Goal: Transaction & Acquisition: Purchase product/service

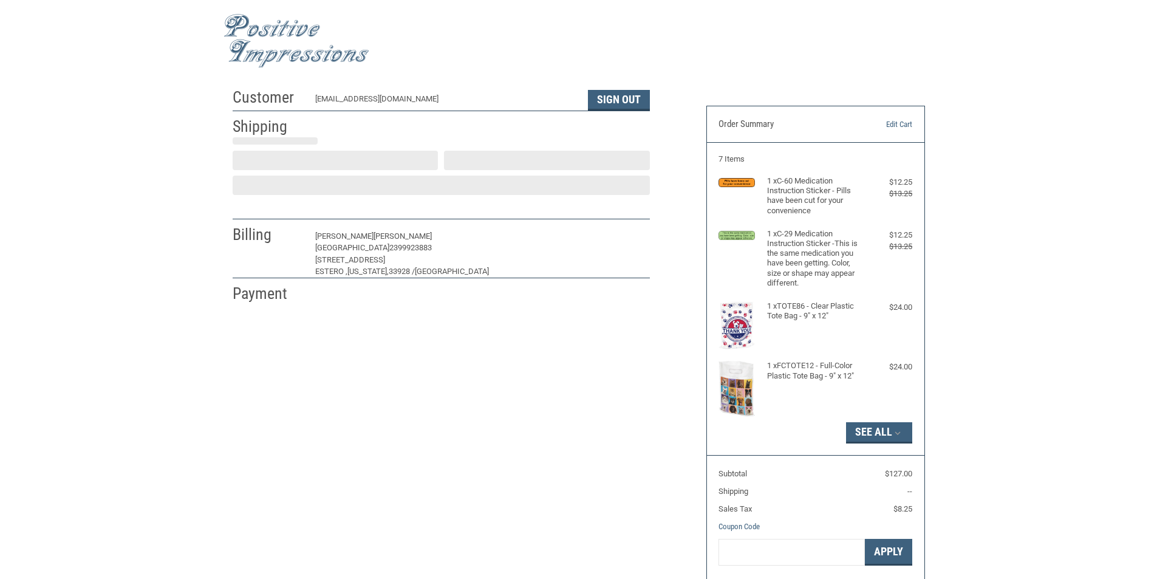
select select "FL"
select select "US"
select select "FL"
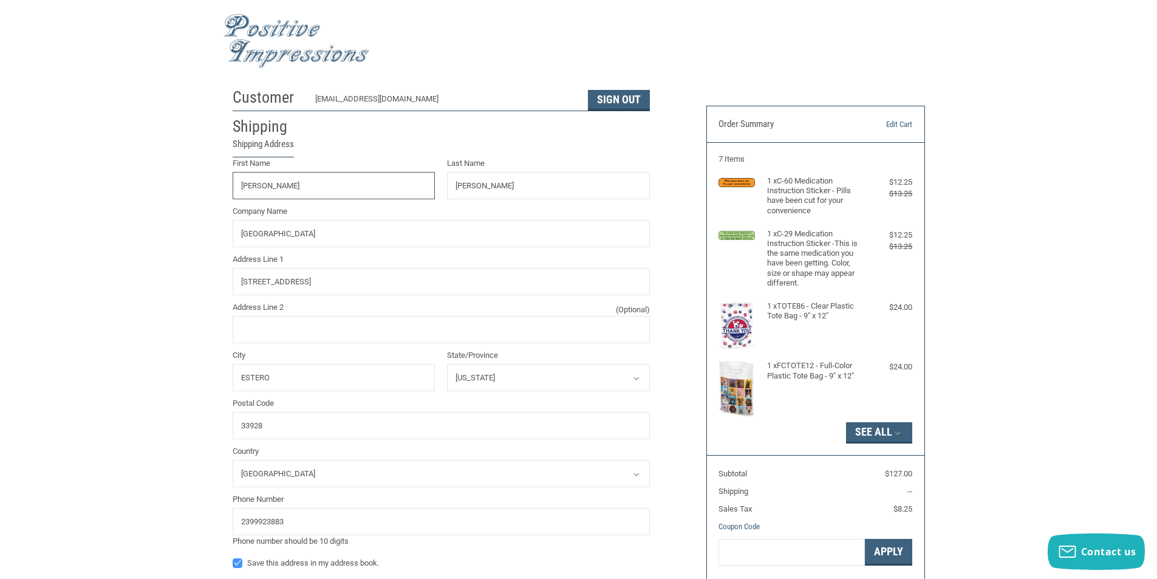
radio input "true"
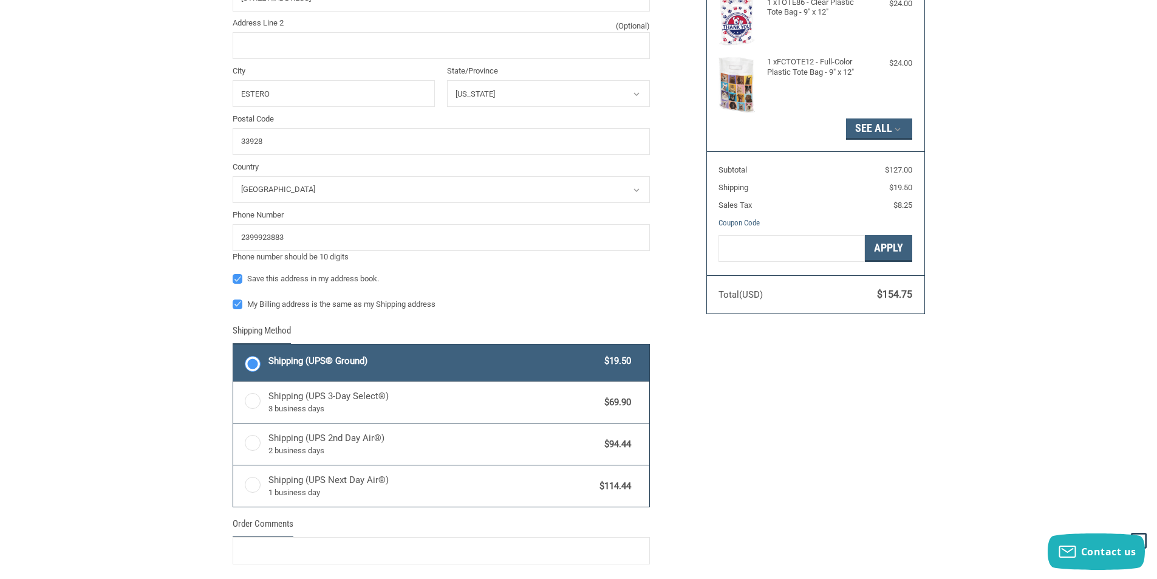
scroll to position [121, 0]
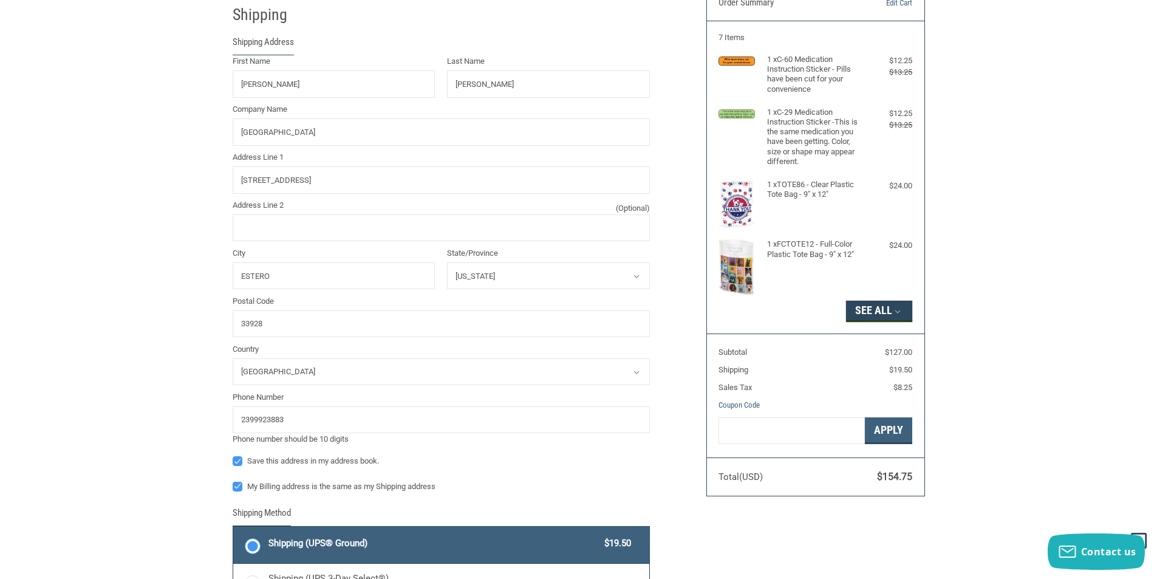
click at [890, 313] on button "See All" at bounding box center [879, 311] width 66 height 21
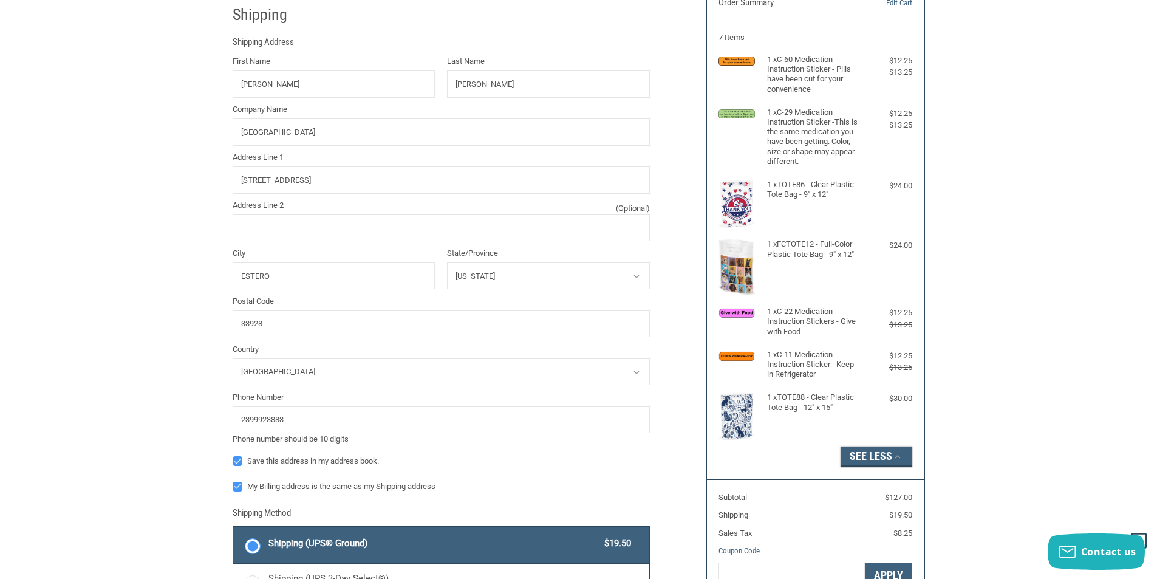
scroll to position [0, 0]
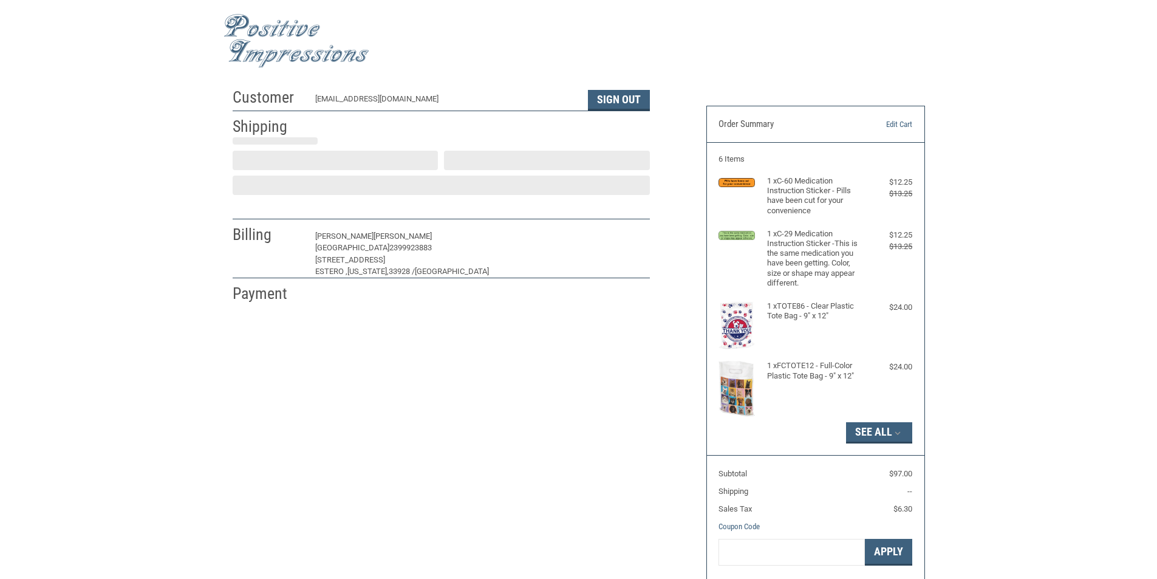
select select "US"
select select "FL"
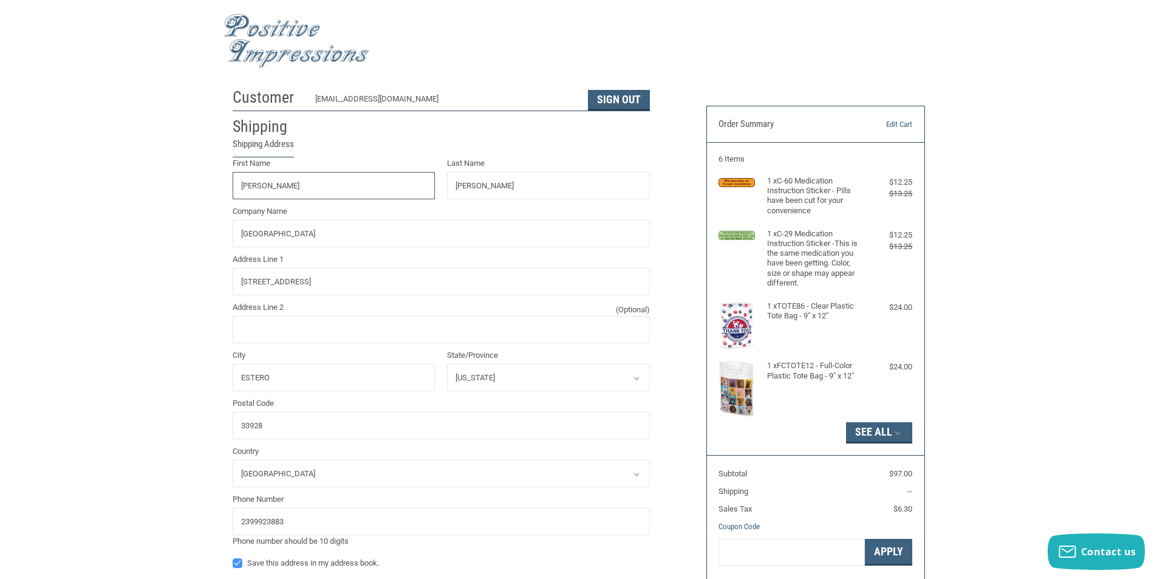
radio input "true"
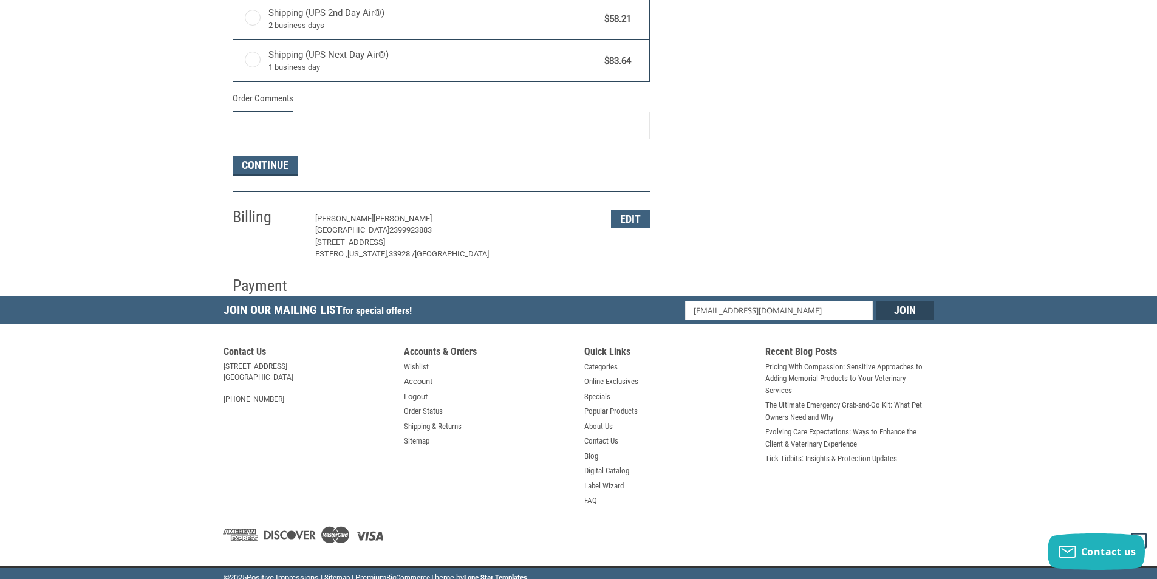
scroll to position [738, 0]
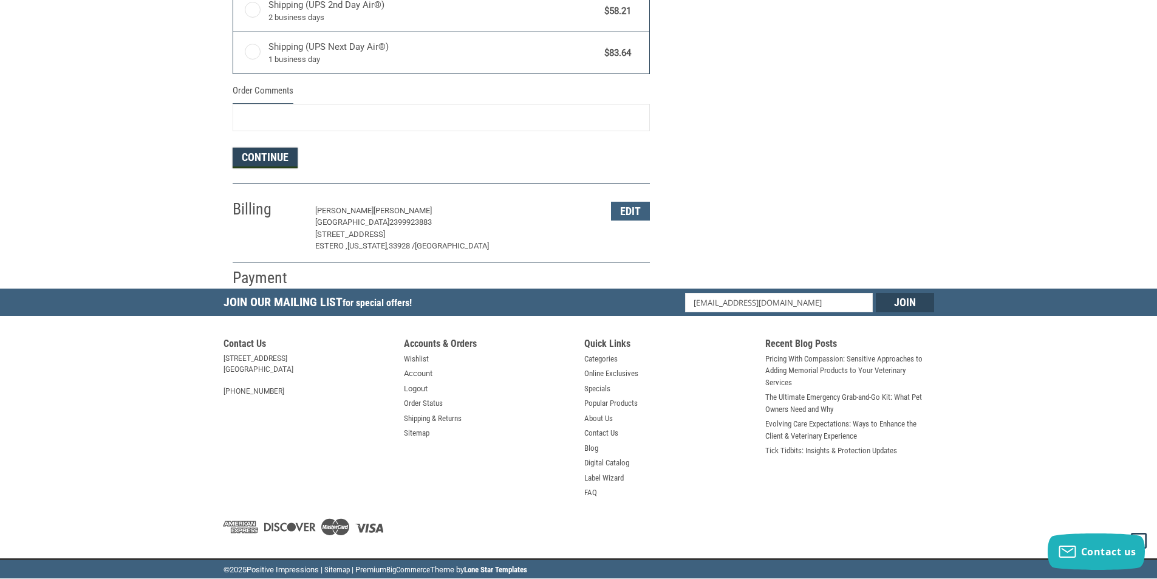
click at [271, 162] on button "Continue" at bounding box center [265, 158] width 65 height 21
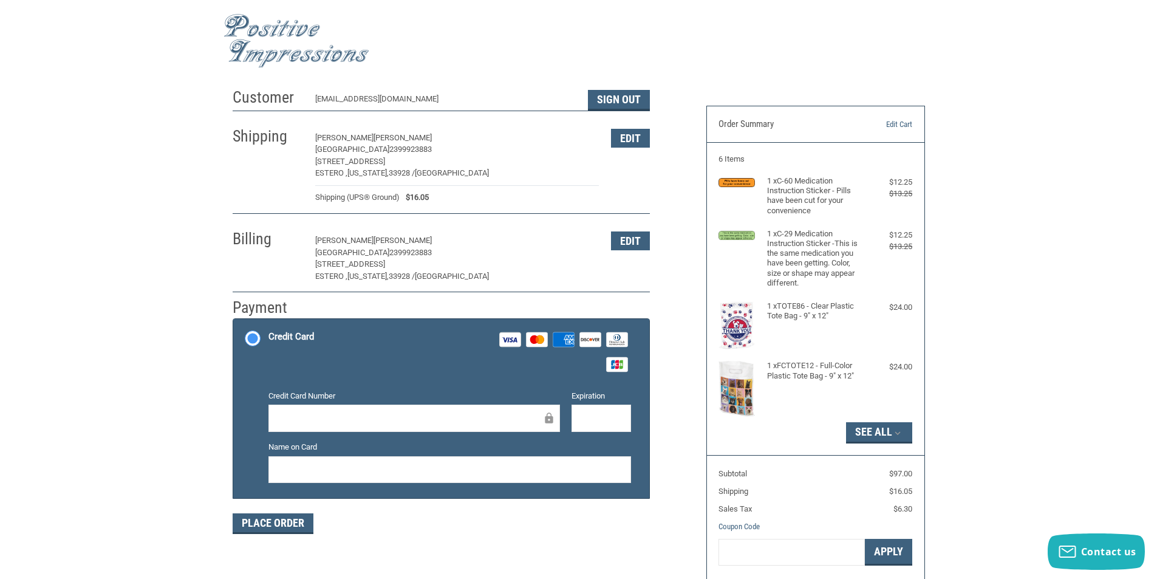
scroll to position [61, 0]
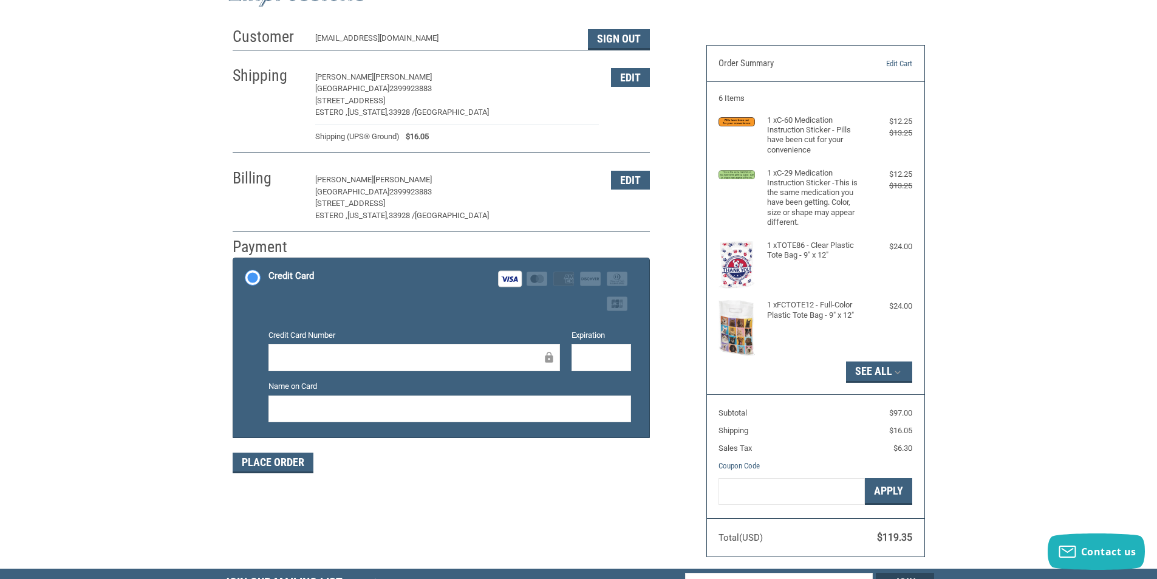
click at [443, 305] on div "Credit Card Visa Master Amex Discover Diners Club JCB" at bounding box center [449, 291] width 362 height 50
click at [234, 260] on input "Credit Card Visa Master Amex Discover Diners Club JCB" at bounding box center [233, 259] width 1 height 1
click at [590, 505] on div "Customer DMIDGE333@MSN.COM Sign Out Shipping DONNA MIDGLEY-TEKUT ESTERO ANIMAL …" at bounding box center [578, 294] width 710 height 547
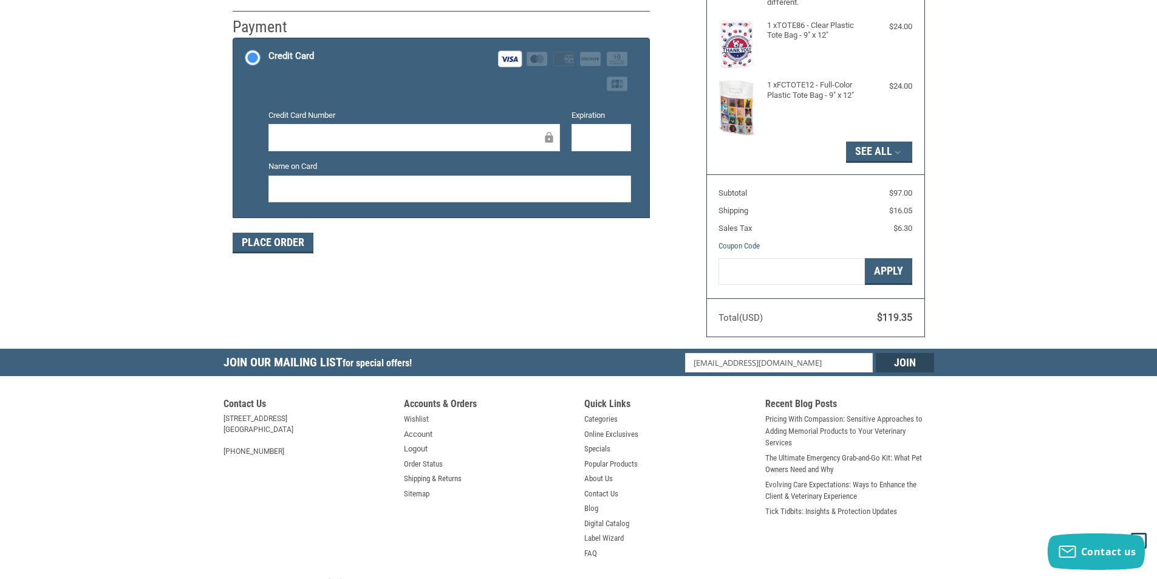
scroll to position [159, 0]
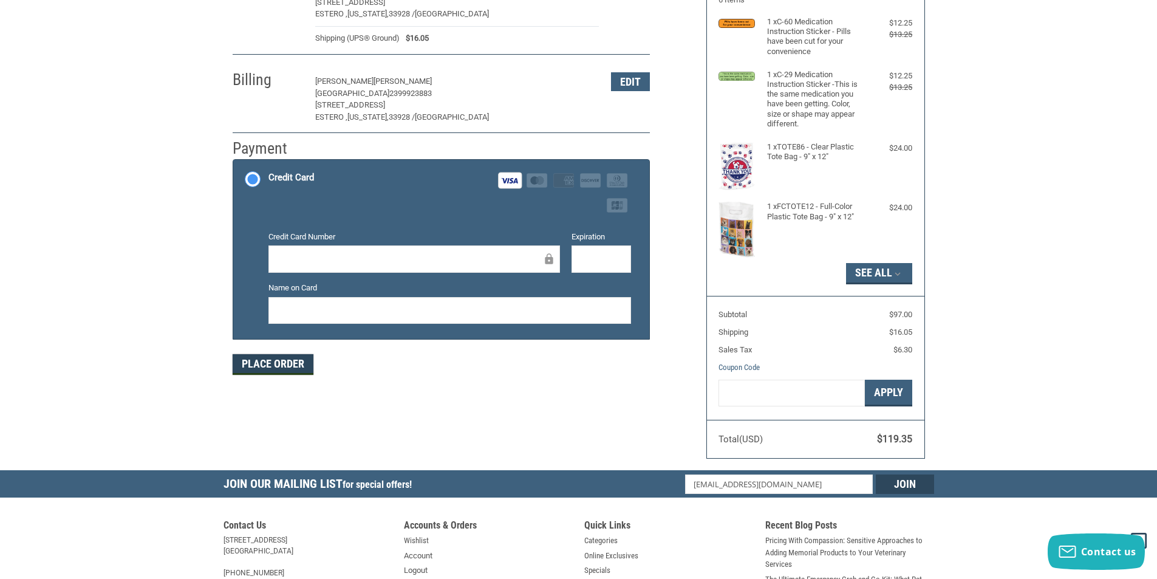
click at [288, 369] on button "Place Order" at bounding box center [273, 364] width 81 height 21
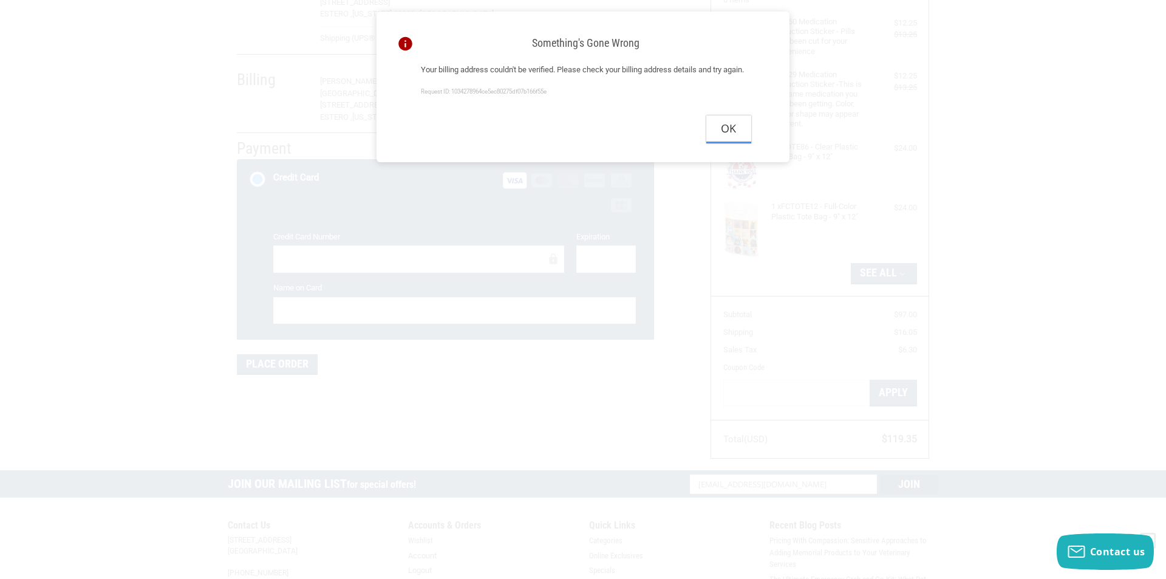
click at [727, 139] on button "Ok" at bounding box center [728, 128] width 45 height 27
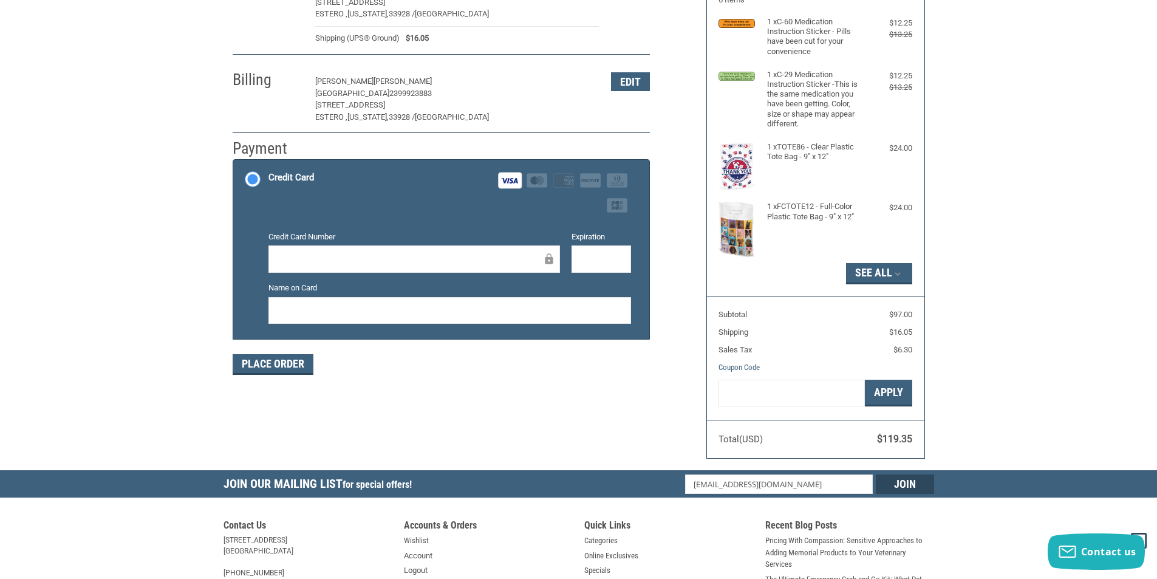
scroll to position [38, 0]
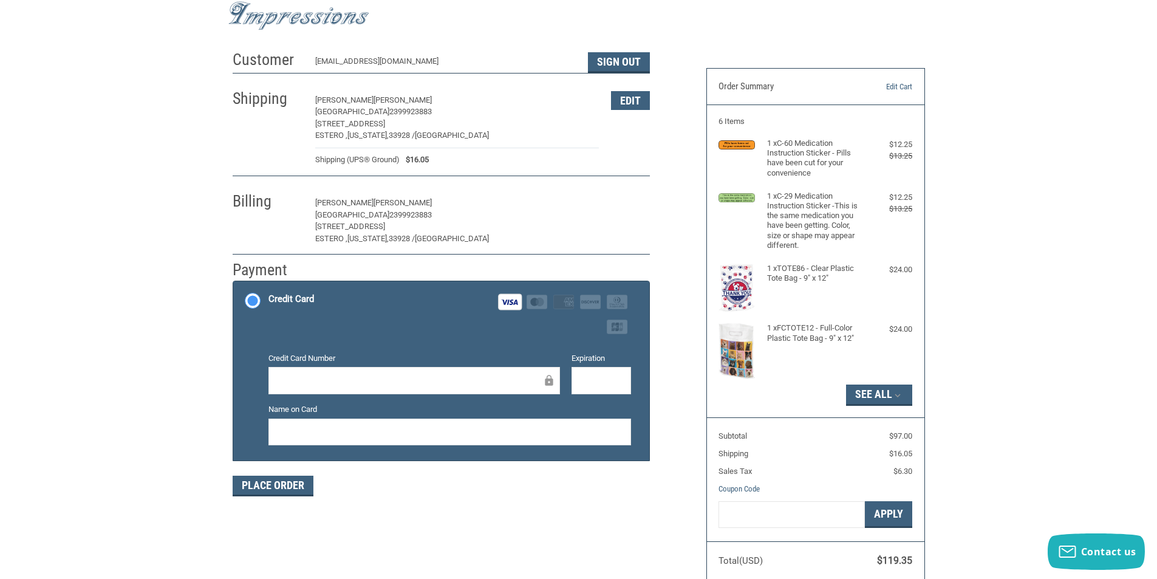
click at [627, 203] on button "Edit" at bounding box center [630, 203] width 39 height 19
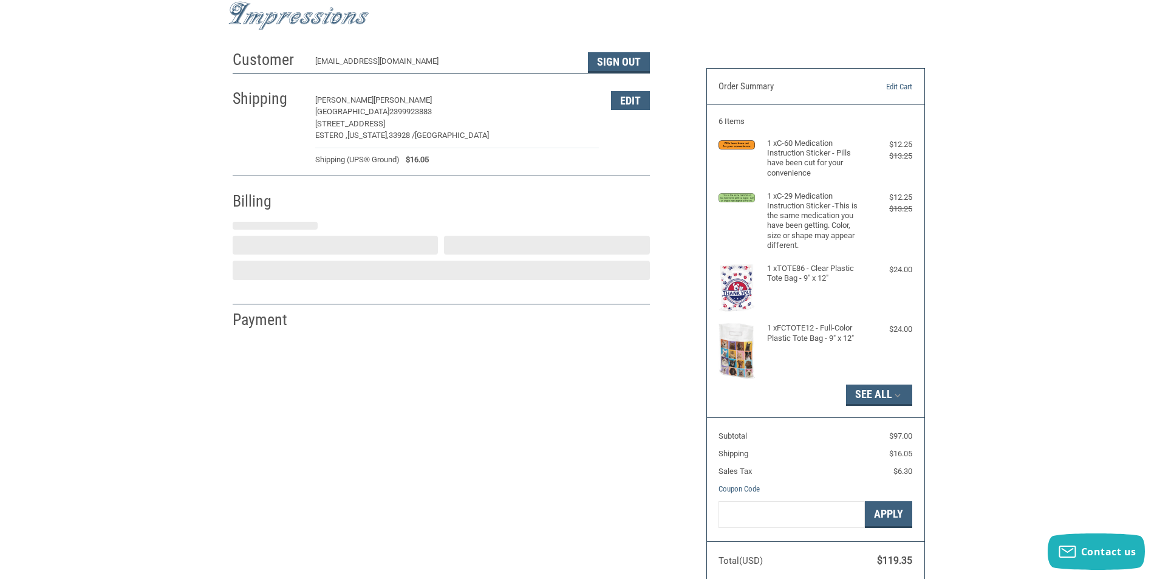
select select "FL"
select select "US"
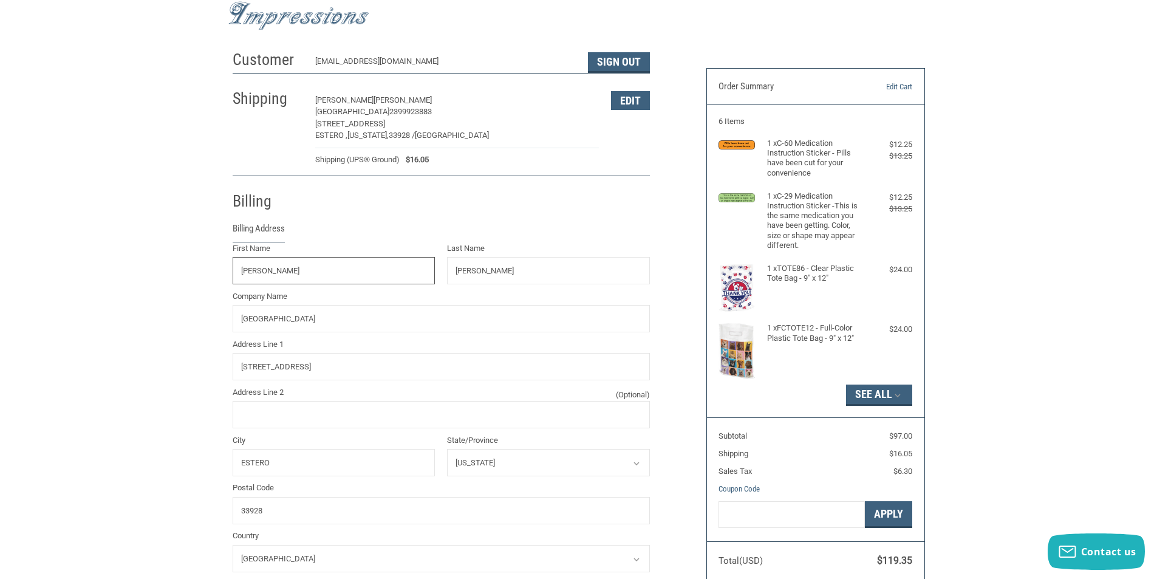
scroll to position [214, 0]
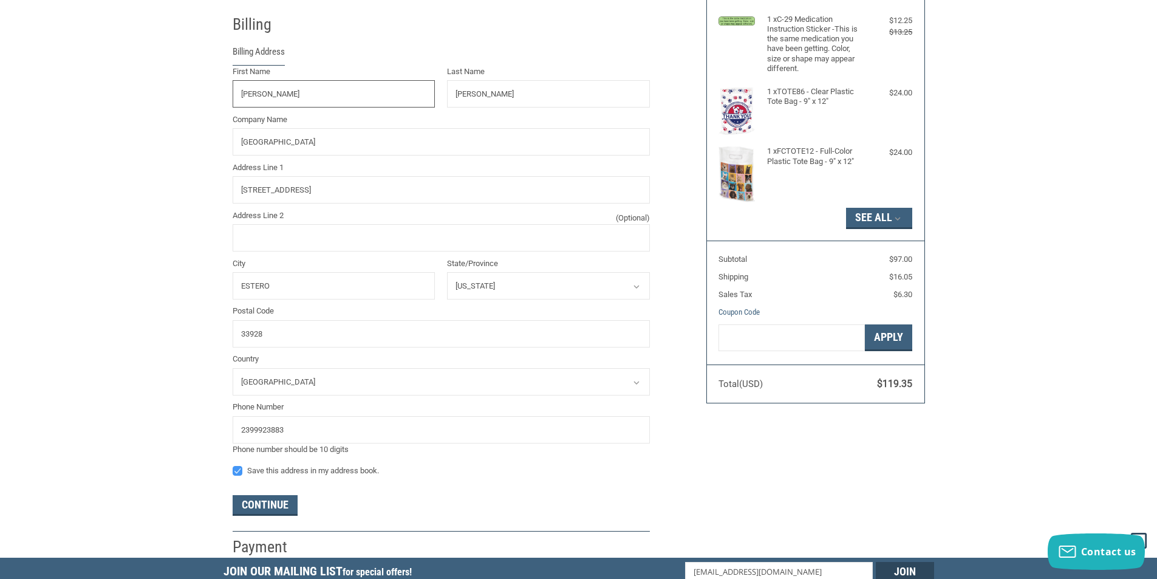
drag, startPoint x: 295, startPoint y: 98, endPoint x: 179, endPoint y: 72, distance: 119.5
click at [179, 72] on div "Customer DMIDGE333@MSN.COM Sign Out Shipping DONNA MIDGLEY-TEKUT ESTERO ANIMAL …" at bounding box center [578, 213] width 1157 height 690
type input "ESTERO"
drag, startPoint x: 489, startPoint y: 94, endPoint x: 451, endPoint y: 89, distance: 39.2
click at [451, 89] on input "[PERSON_NAME]" at bounding box center [548, 93] width 203 height 27
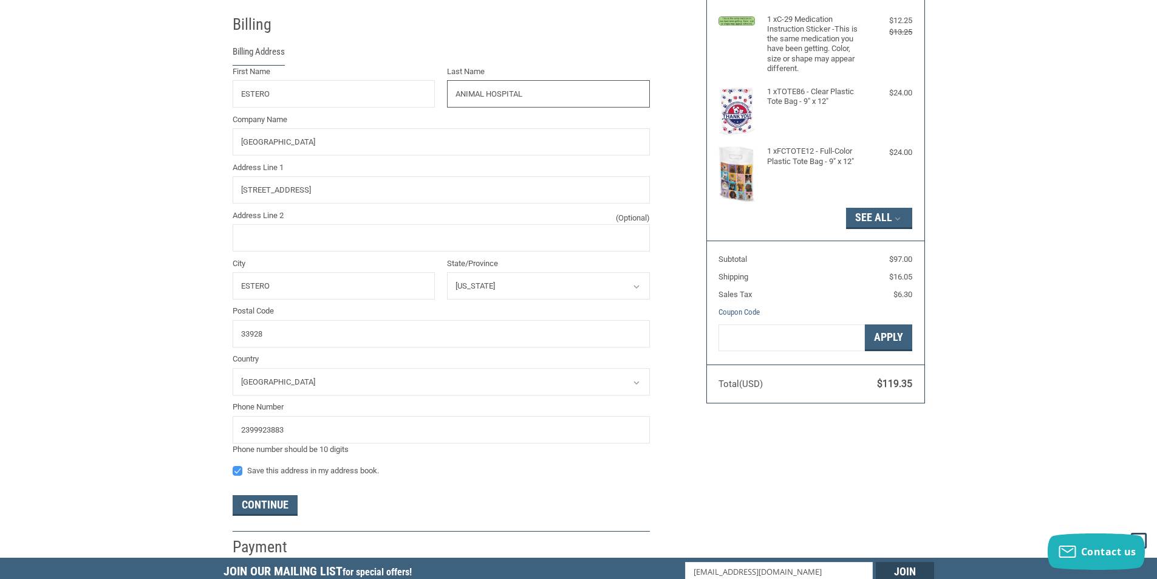
type input "ANIMAL HOSPITAL"
click at [160, 116] on div "Customer DMIDGE333@MSN.COM Sign Out Shipping DONNA MIDGLEY-TEKUT ESTERO ANIMAL …" at bounding box center [578, 213] width 1157 height 690
drag, startPoint x: 339, startPoint y: 188, endPoint x: 217, endPoint y: 179, distance: 121.7
click at [217, 179] on div "Customer DMIDGE333@MSN.COM Sign Out Shipping DONNA MIDGLEY-TEKUT ESTERO ANIMAL …" at bounding box center [578, 213] width 1157 height 690
type input "4301 ANCHOR PLAZA PA"
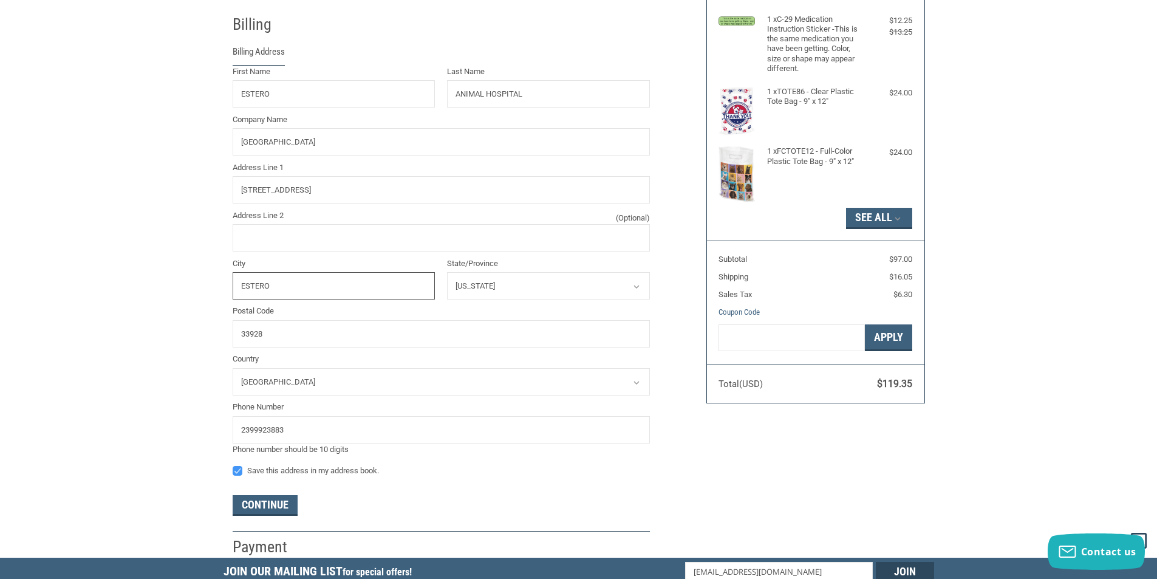
drag, startPoint x: 288, startPoint y: 288, endPoint x: 221, endPoint y: 285, distance: 66.9
click at [221, 285] on div "Customer DMIDGE333@MSN.COM Sign Out Shipping DONNA MIDGLEY-TEKUT ESTERO ANIMAL …" at bounding box center [578, 213] width 1157 height 690
type input "TAMPA"
drag, startPoint x: 265, startPoint y: 337, endPoint x: 216, endPoint y: 332, distance: 49.5
click at [216, 332] on div "Customer DMIDGE333@MSN.COM Sign Out Shipping DONNA MIDGLEY-TEKUT ESTERO ANIMAL …" at bounding box center [578, 213] width 1157 height 690
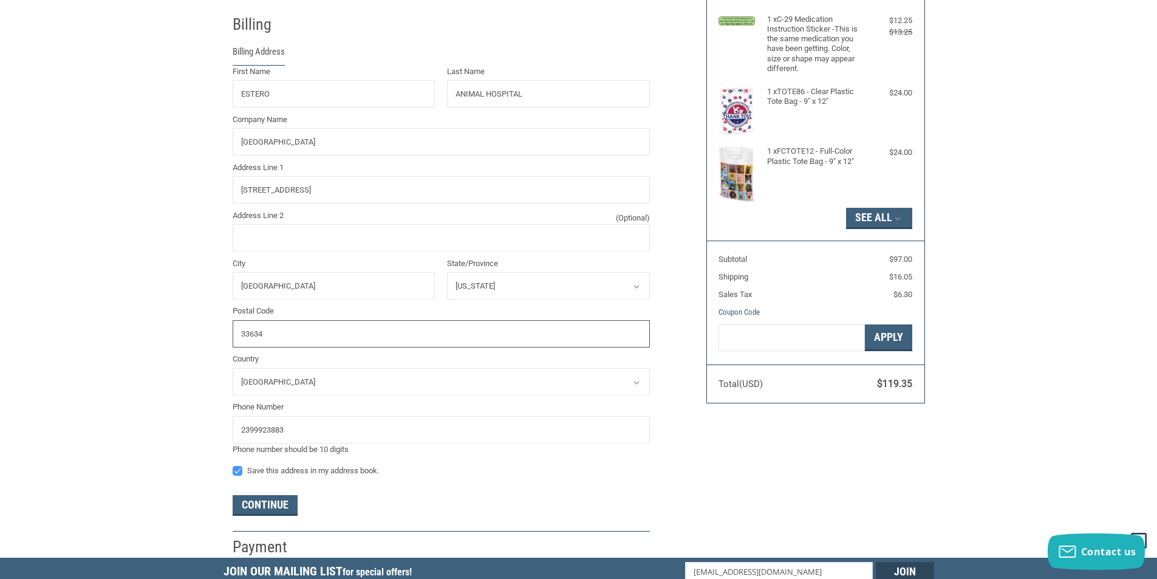
type input "33634"
click at [181, 343] on div "Customer DMIDGE333@MSN.COM Sign Out Shipping DONNA MIDGLEY-TEKUT ESTERO ANIMAL …" at bounding box center [578, 213] width 1157 height 690
click at [491, 479] on div "Save this address in my address book." at bounding box center [441, 472] width 417 height 16
click at [269, 508] on button "Continue" at bounding box center [265, 505] width 65 height 21
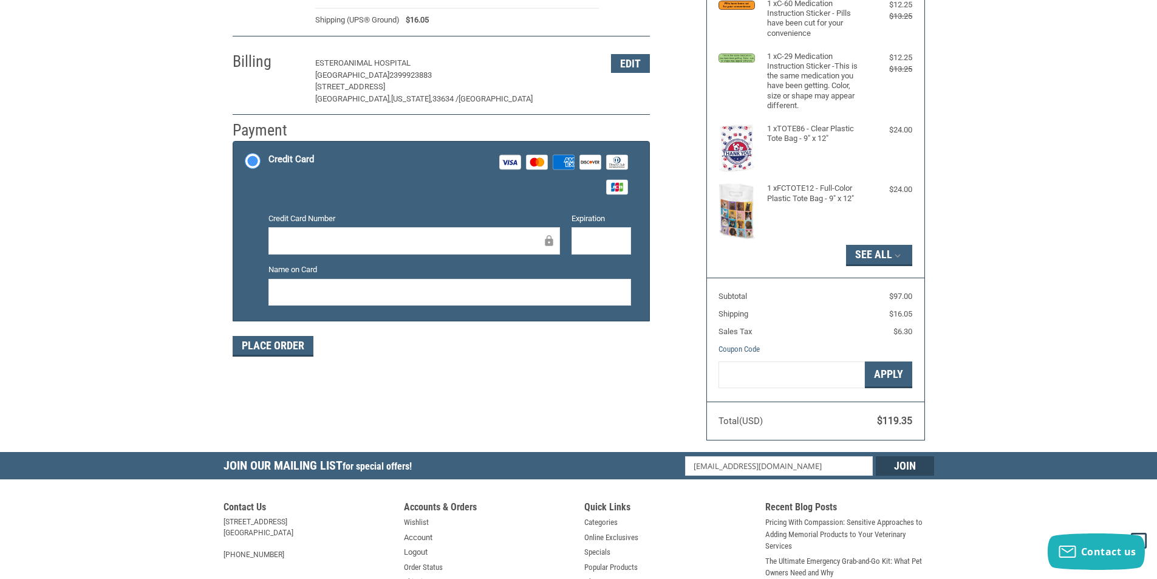
scroll to position [0, 0]
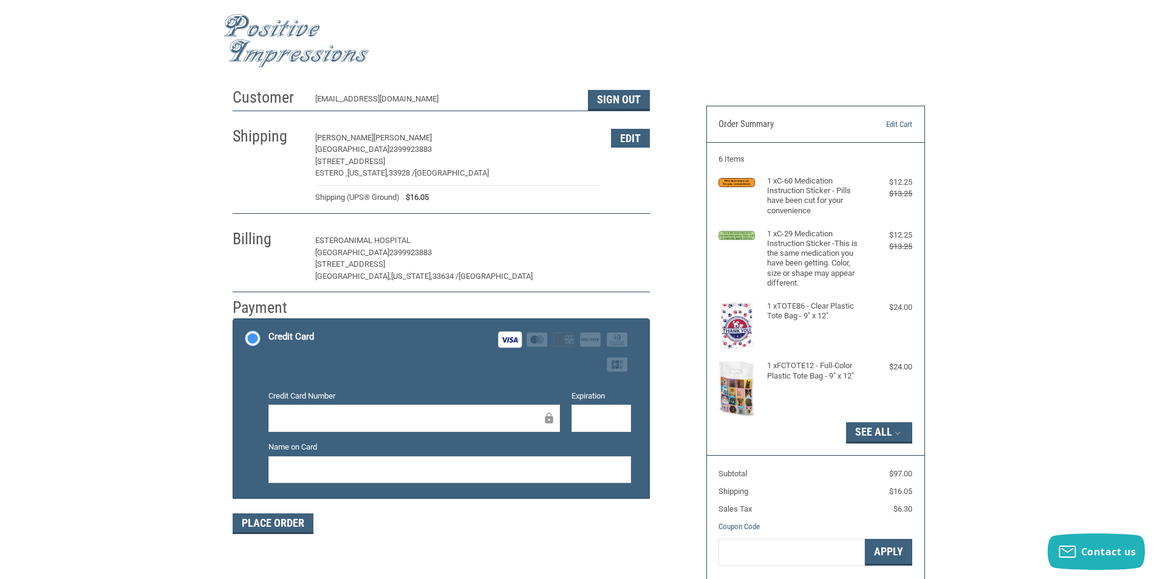
click at [623, 239] on button "Edit" at bounding box center [630, 240] width 39 height 19
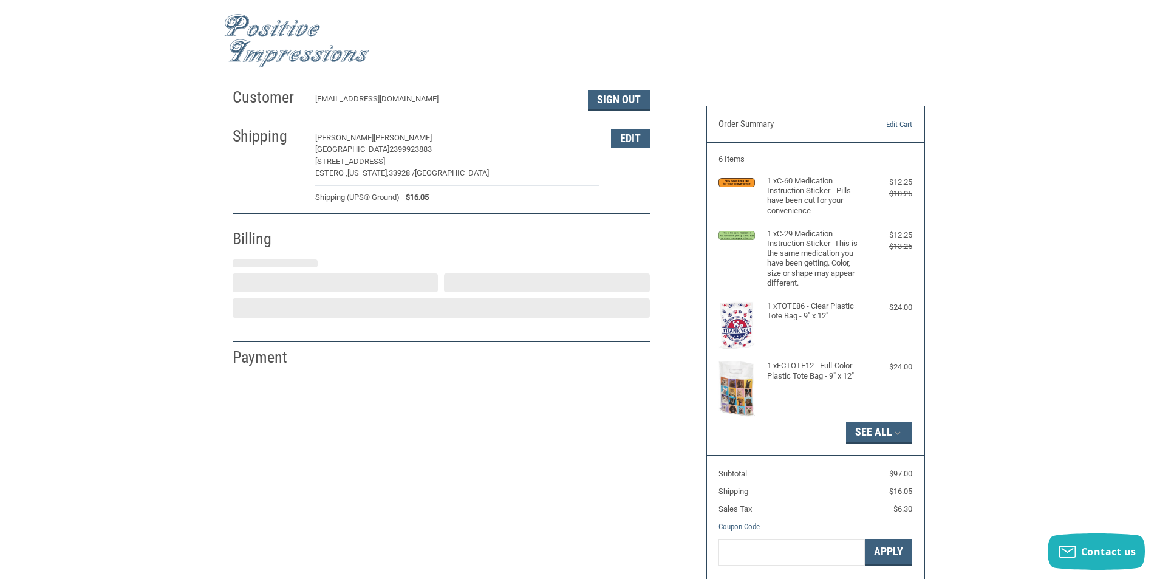
select select "FL"
select select "US"
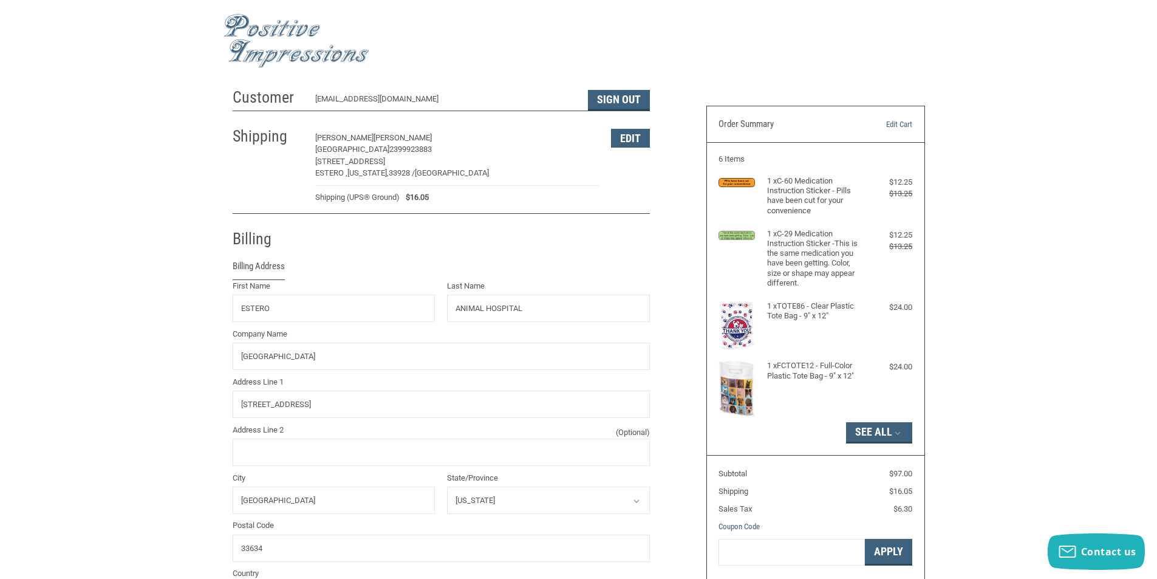
scroll to position [214, 0]
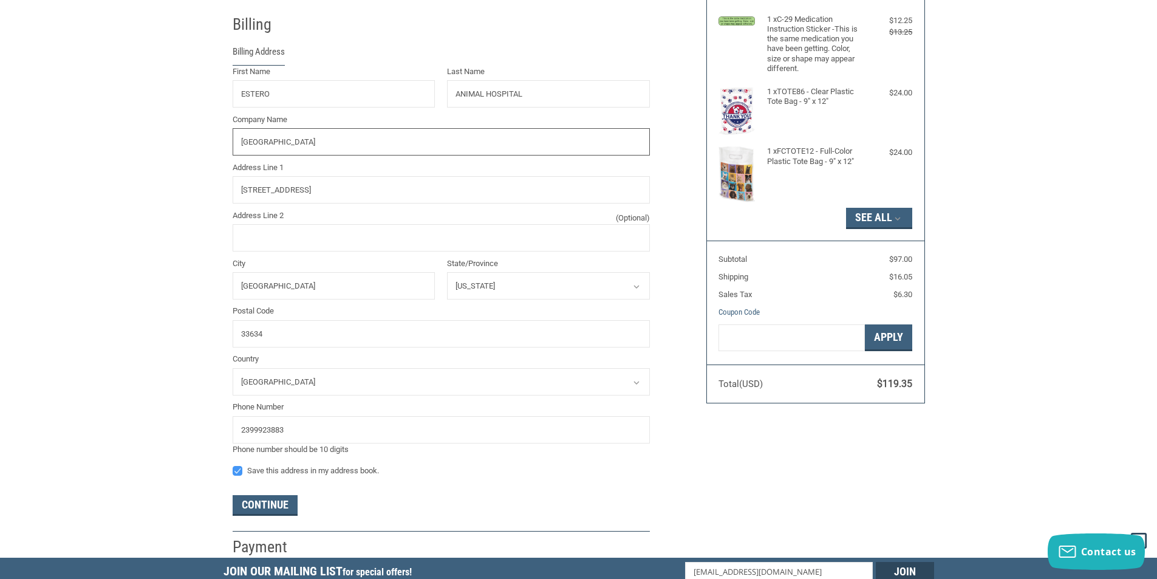
drag, startPoint x: 345, startPoint y: 145, endPoint x: 233, endPoint y: 143, distance: 111.7
click at [233, 143] on input "[GEOGRAPHIC_DATA]" at bounding box center [441, 141] width 417 height 27
type input "AMERICAN VETERINARY GROUP"
click at [145, 223] on div "Customer DMIDGE333@MSN.COM Sign Out Shipping DONNA MIDGLEY-TEKUT ESTERO ANIMAL …" at bounding box center [578, 213] width 1157 height 690
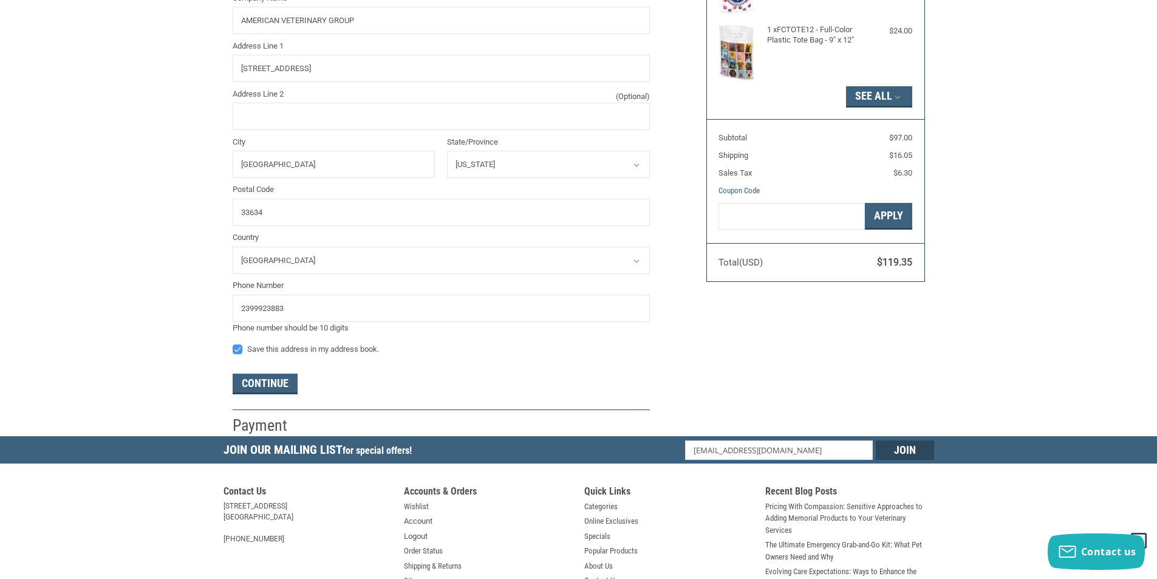
scroll to position [396, 0]
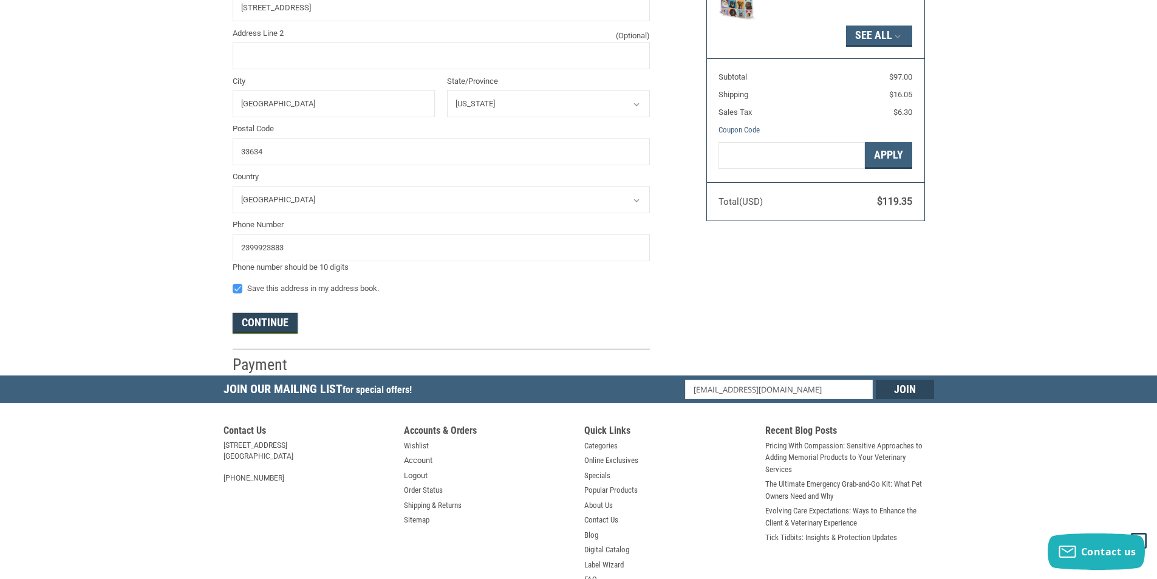
click at [273, 321] on button "Continue" at bounding box center [265, 323] width 65 height 21
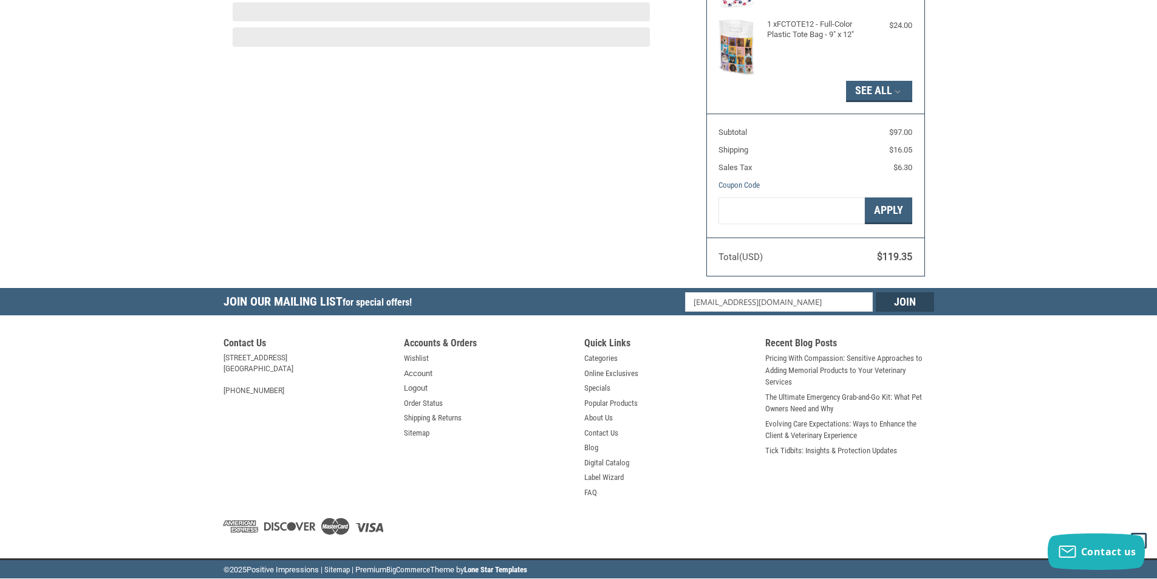
scroll to position [177, 0]
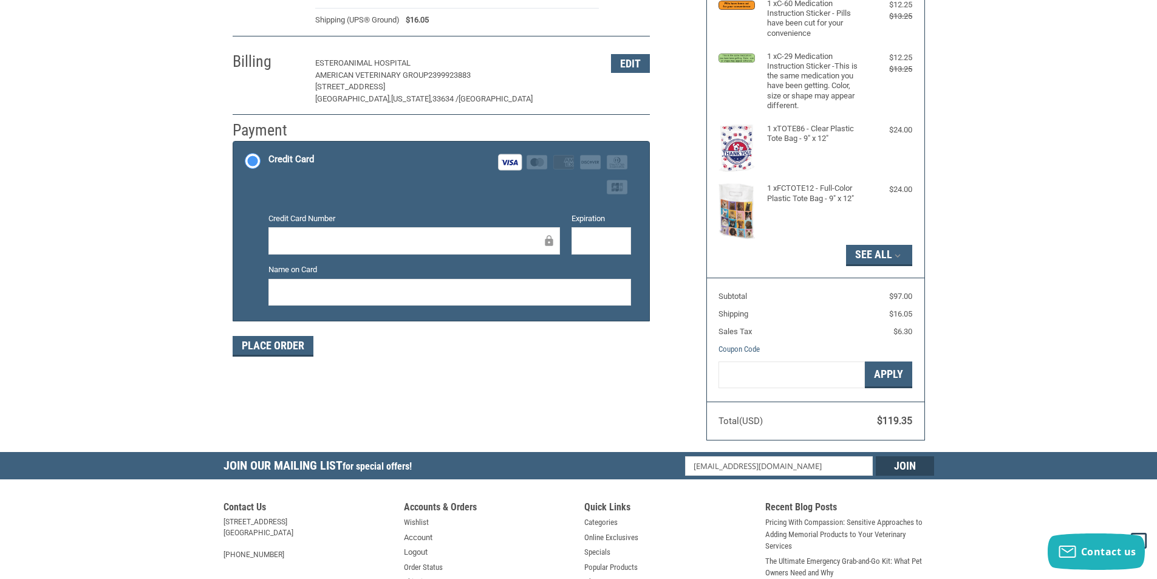
click at [376, 363] on div "Customer DMIDGE333@MSN.COM Sign Out Shipping DONNA MIDGLEY-TEKUT ESTERO ANIMAL …" at bounding box center [460, 138] width 474 height 466
click at [275, 345] on button "Place Order" at bounding box center [273, 346] width 81 height 21
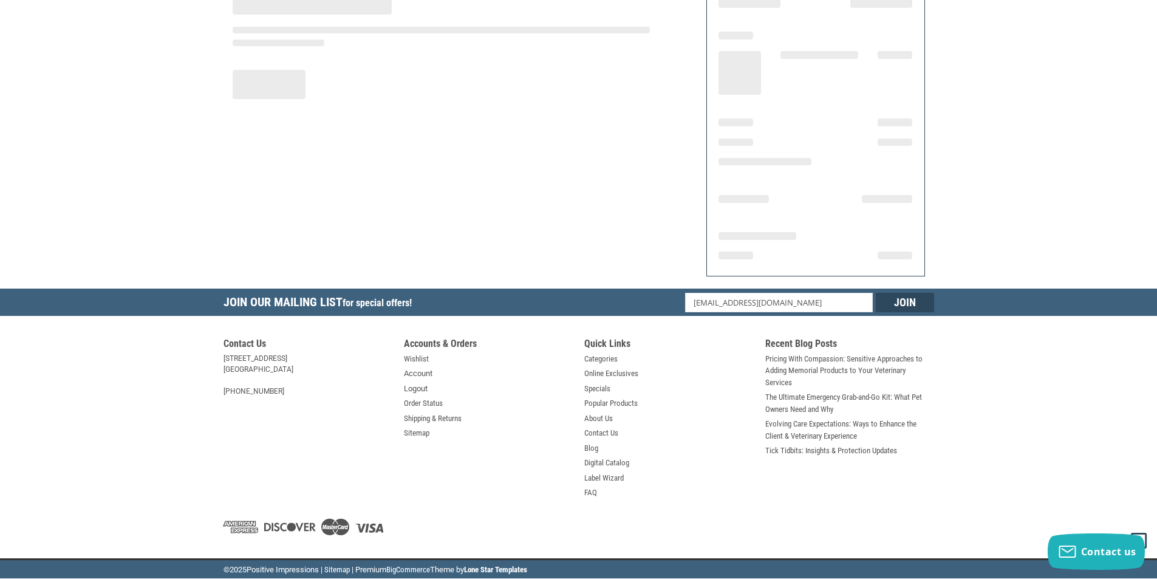
scroll to position [120, 0]
